Goal: Find specific page/section: Find specific page/section

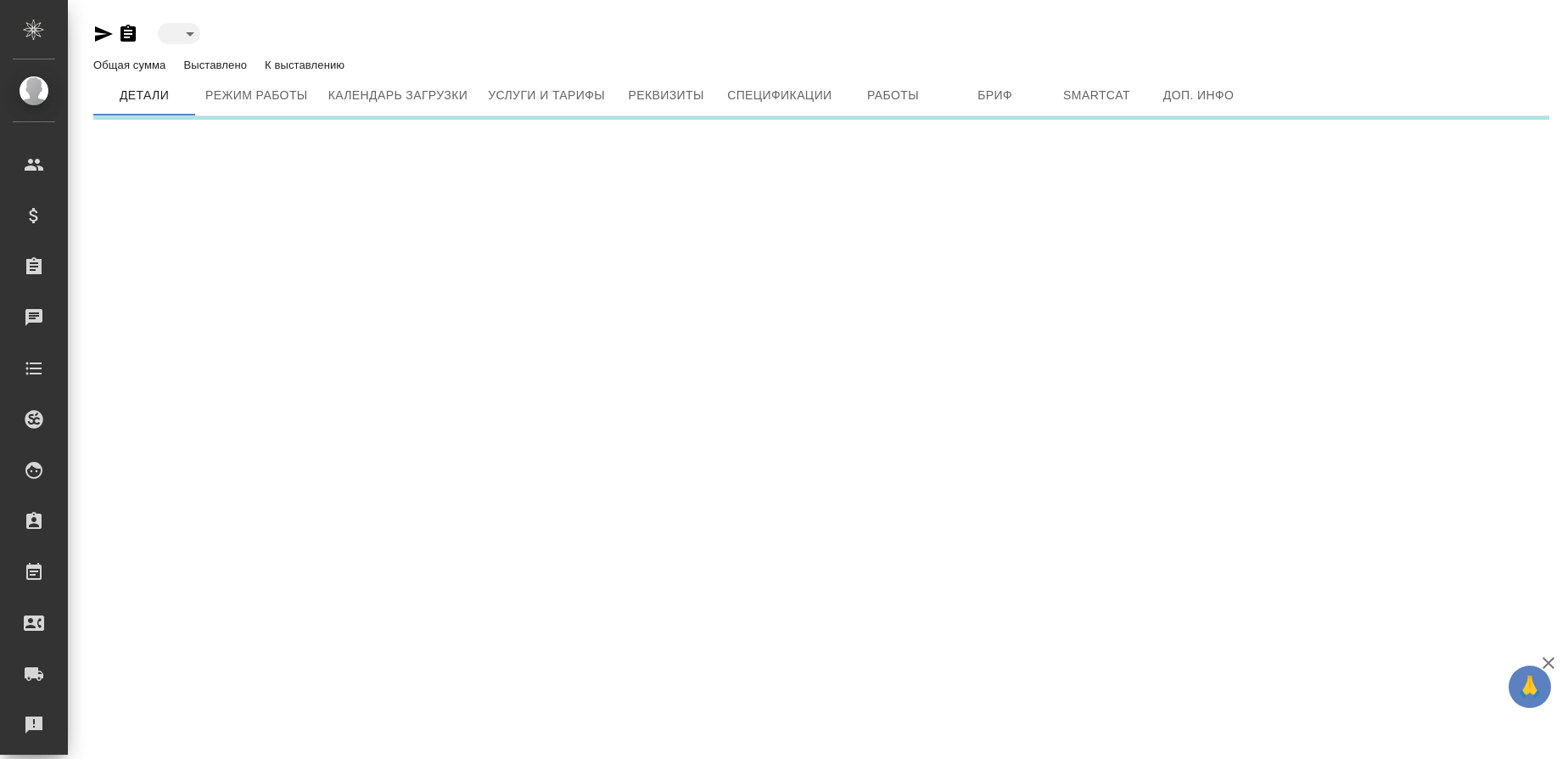
type input "active"
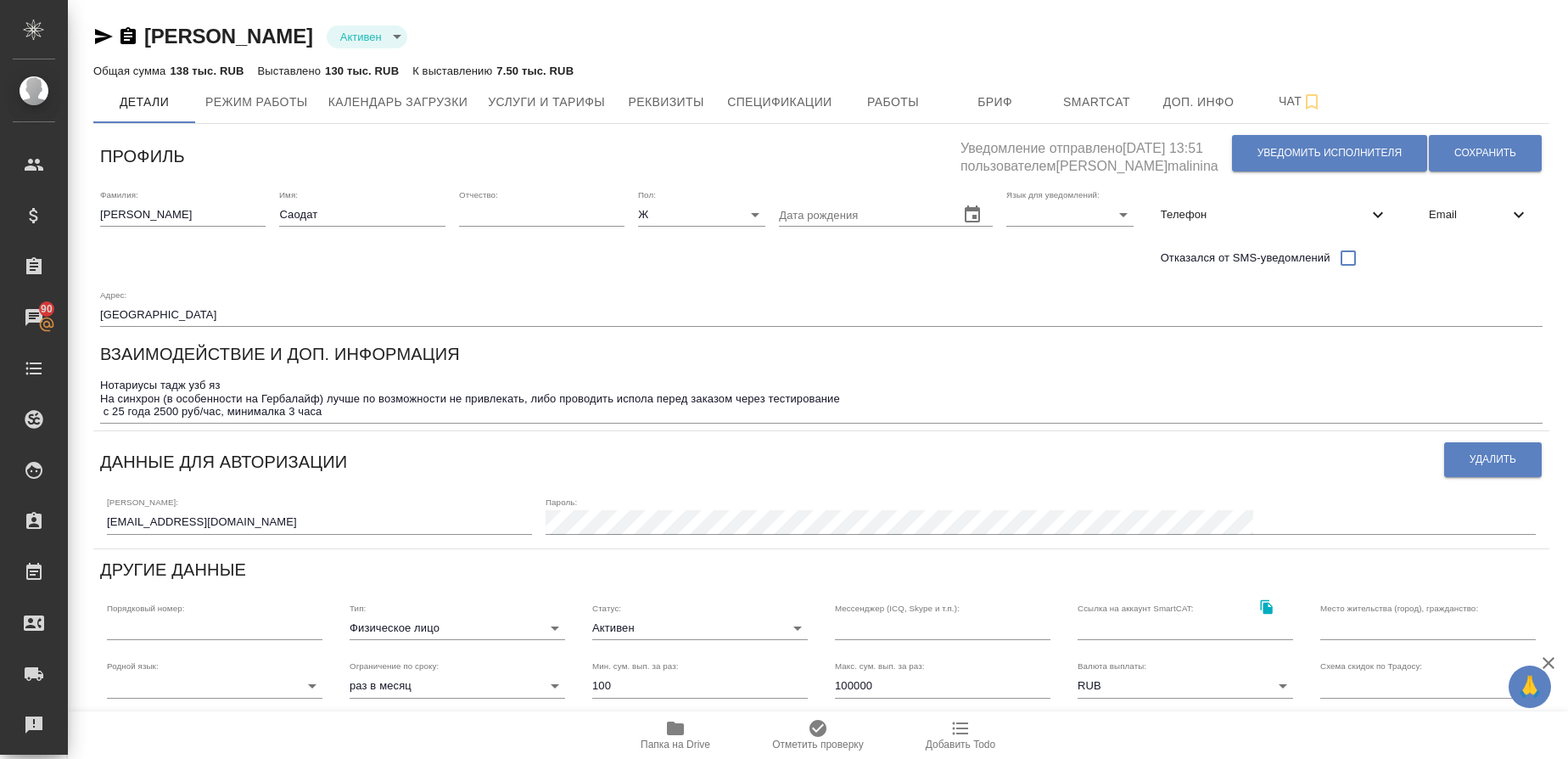
click at [105, 35] on icon "button" at bounding box center [103, 36] width 18 height 15
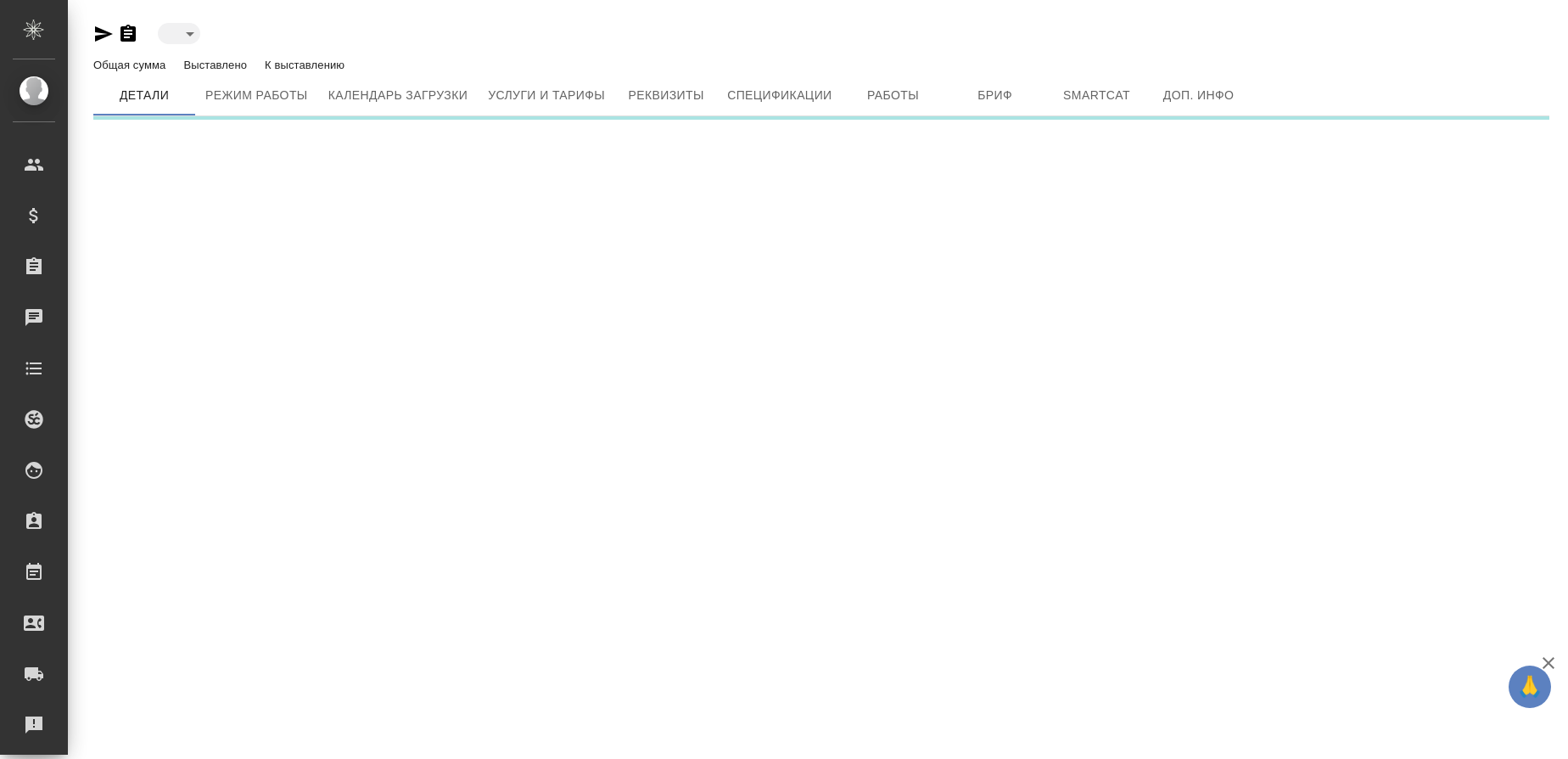
type input "active"
